Goal: Find specific page/section: Find specific page/section

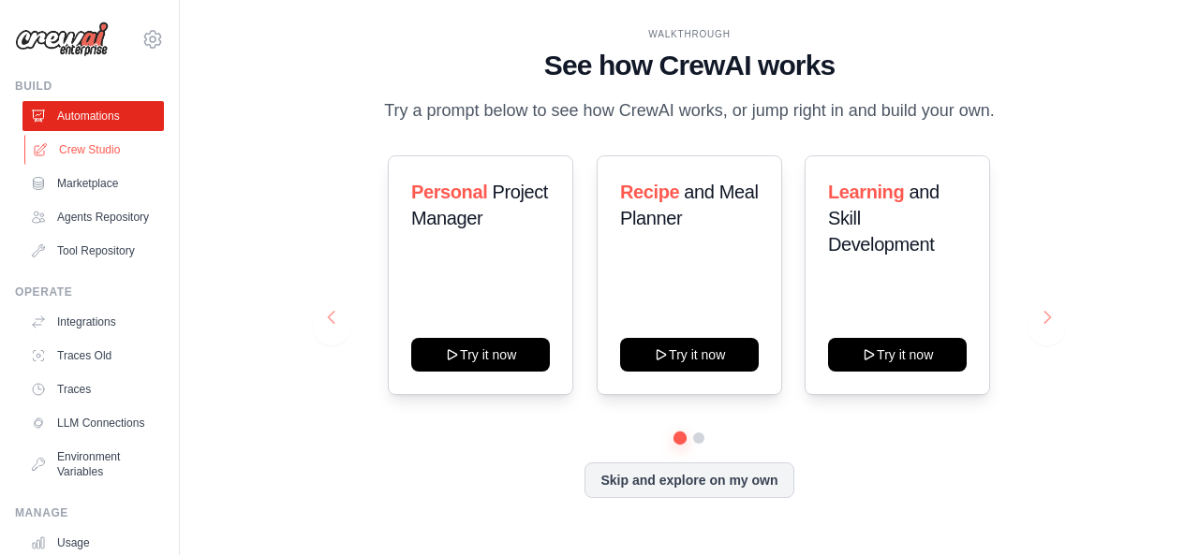
click at [110, 145] on link "Crew Studio" at bounding box center [94, 150] width 141 height 30
